Goal: Task Accomplishment & Management: Manage account settings

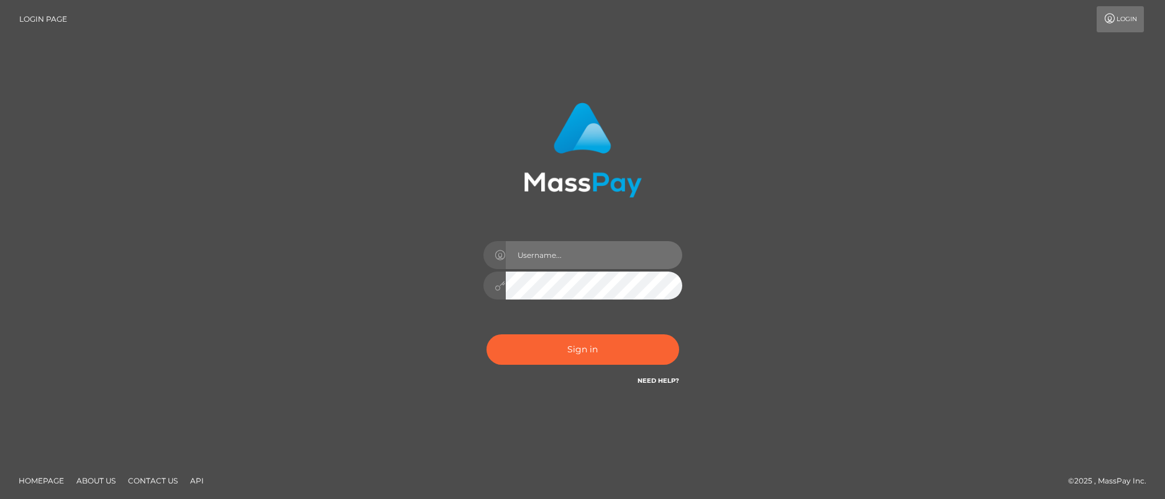
type input "[PERSON_NAME].B2"
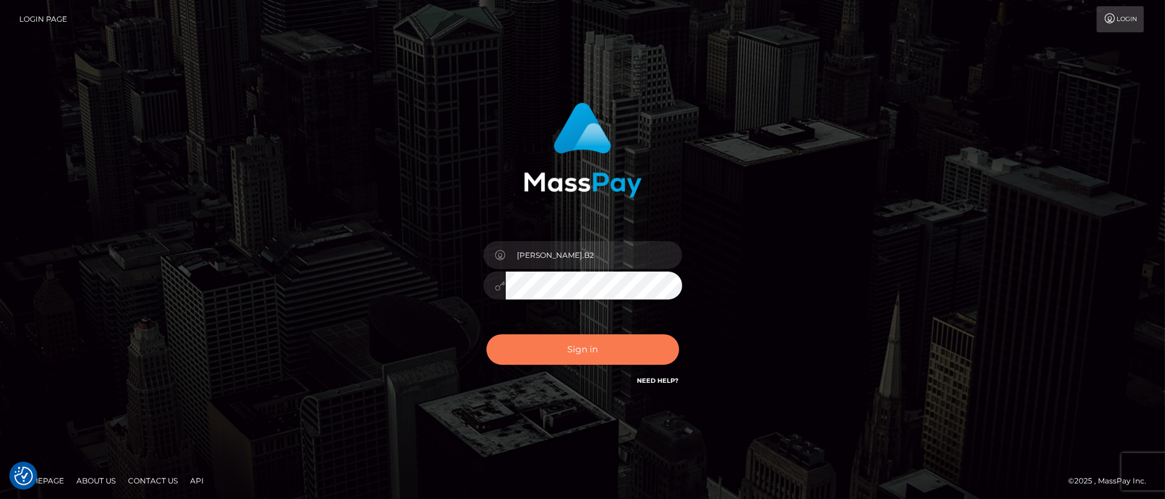
click at [572, 349] on button "Sign in" at bounding box center [583, 349] width 193 height 30
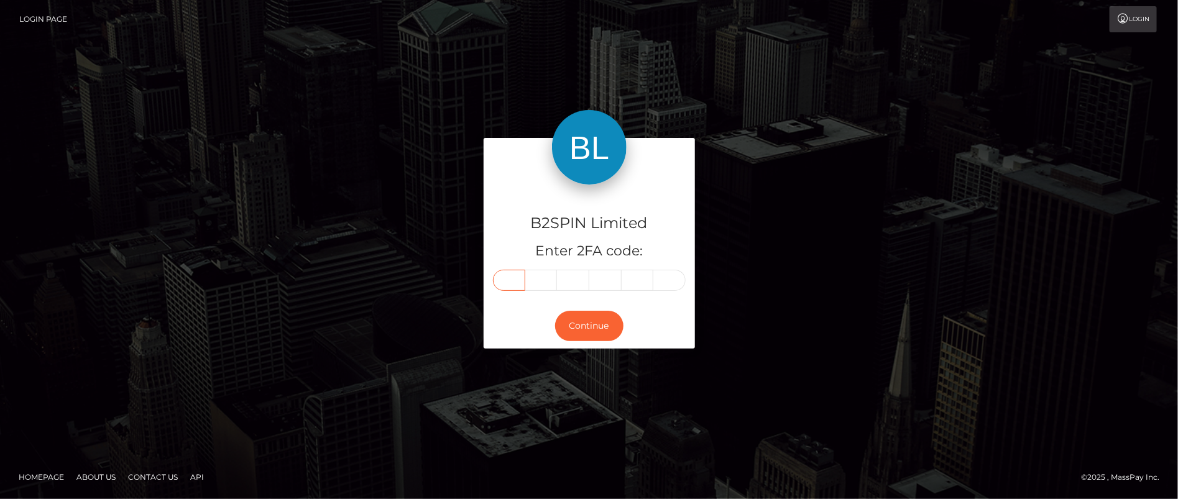
click at [512, 280] on input "text" at bounding box center [509, 280] width 32 height 21
type input "4"
type input "7"
type input "8"
type input "9"
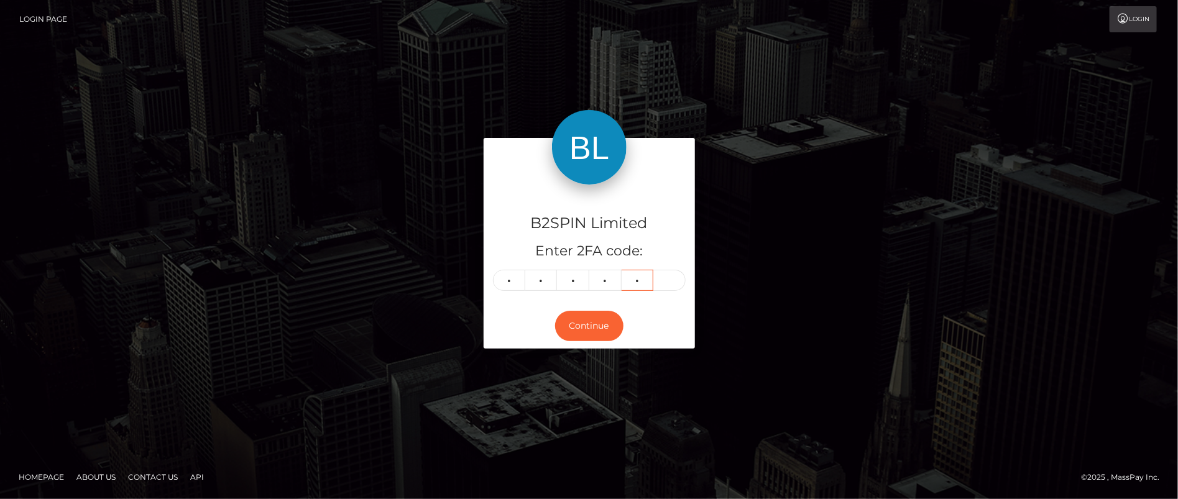
type input "8"
type input "4"
click at [582, 329] on button "Continue" at bounding box center [589, 326] width 68 height 30
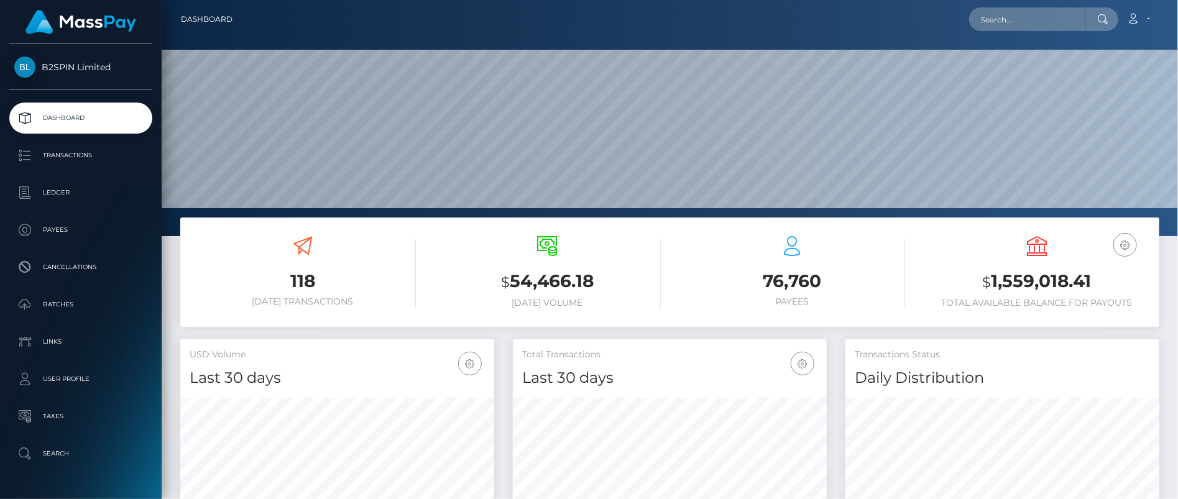
scroll to position [221, 313]
drag, startPoint x: 1096, startPoint y: 280, endPoint x: 965, endPoint y: 279, distance: 131.1
click at [965, 279] on h3 "$ 1,559,018.41" at bounding box center [1037, 281] width 226 height 25
copy h3 "$ 1,559,018.41"
